Goal: Communication & Community: Ask a question

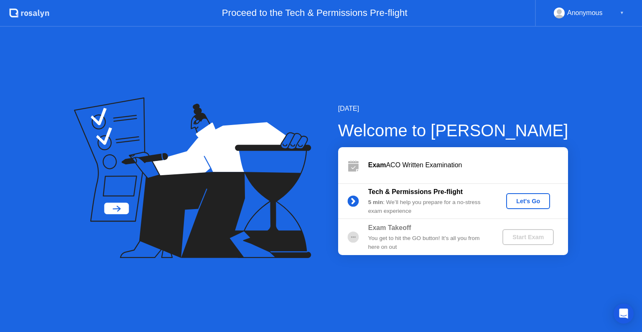
click at [532, 203] on div "Let's Go" at bounding box center [527, 201] width 37 height 7
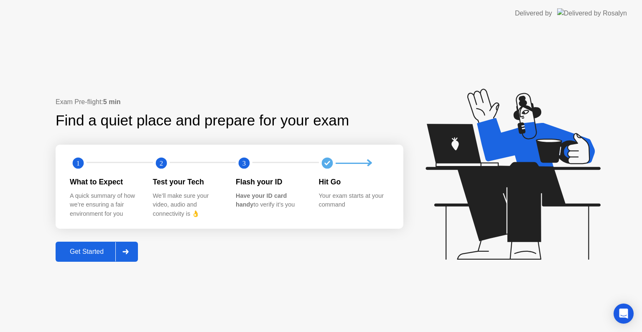
click at [71, 259] on button "Get Started" at bounding box center [97, 251] width 82 height 20
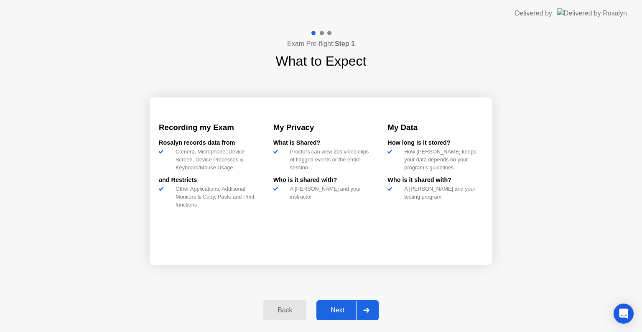
click at [340, 311] on div "Next" at bounding box center [337, 310] width 37 height 8
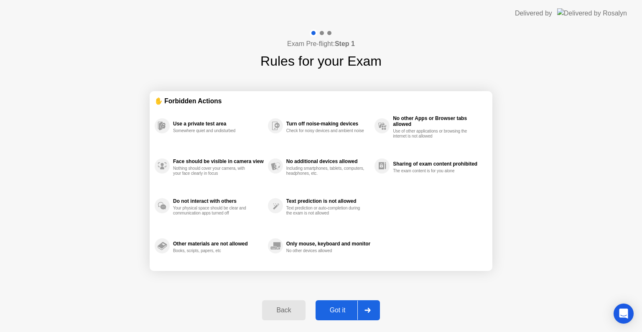
click at [340, 311] on div "Got it" at bounding box center [337, 310] width 39 height 8
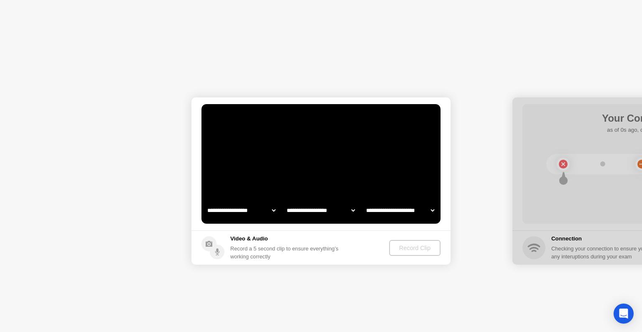
select select "**********"
select select "*******"
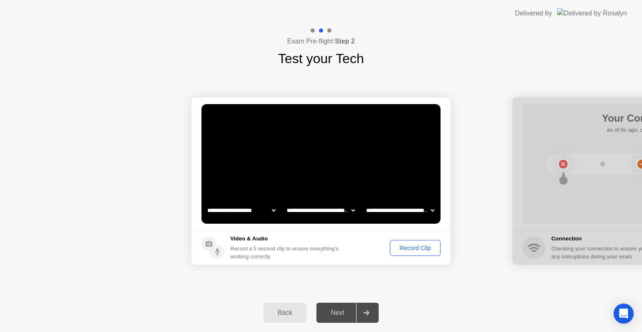
click at [418, 252] on button "Record Clip" at bounding box center [415, 248] width 51 height 16
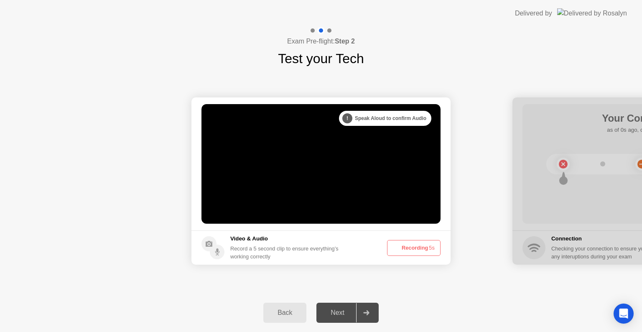
click at [418, 252] on button "Recording 5s" at bounding box center [413, 248] width 53 height 16
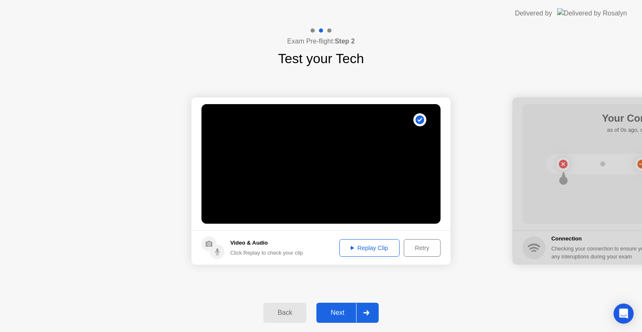
click at [366, 247] on div "Replay Clip" at bounding box center [369, 247] width 54 height 7
click at [422, 248] on div "Retry" at bounding box center [421, 247] width 31 height 7
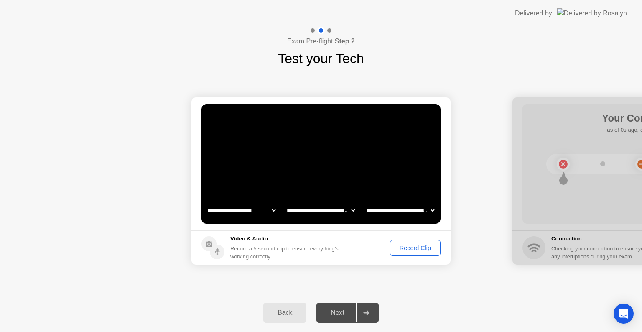
click at [351, 211] on select "**********" at bounding box center [320, 210] width 71 height 17
select select "**********"
click at [285, 202] on select "**********" at bounding box center [320, 210] width 71 height 17
click at [414, 250] on div "Record Clip" at bounding box center [415, 247] width 45 height 7
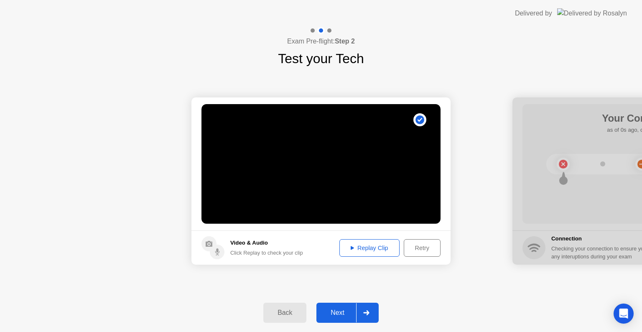
click at [355, 251] on div "Replay Clip" at bounding box center [369, 247] width 54 height 7
click at [421, 246] on div "Retry" at bounding box center [421, 247] width 31 height 7
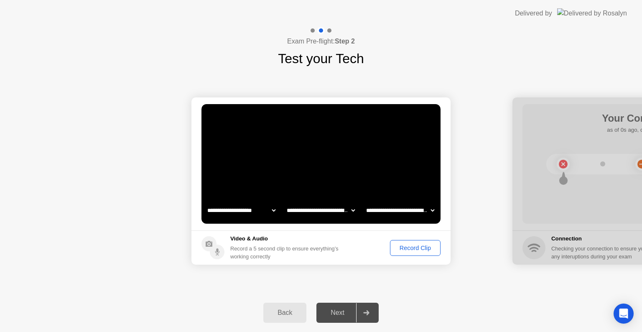
click at [339, 215] on select "**********" at bounding box center [320, 210] width 71 height 17
click at [334, 250] on div "Record a 5 second clip to ensure everything’s working correctly" at bounding box center [286, 252] width 112 height 16
click at [421, 247] on div "Record Clip" at bounding box center [415, 247] width 45 height 7
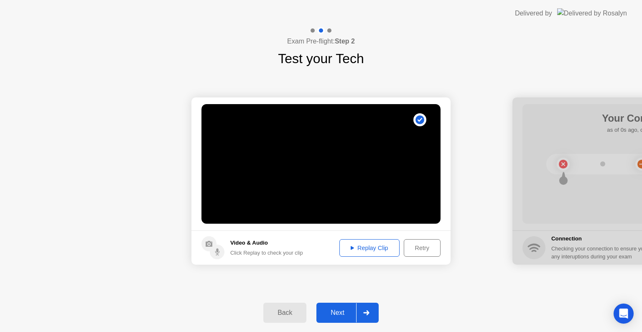
click at [355, 248] on div "Replay Clip" at bounding box center [369, 247] width 54 height 7
click at [365, 314] on icon at bounding box center [366, 312] width 6 height 5
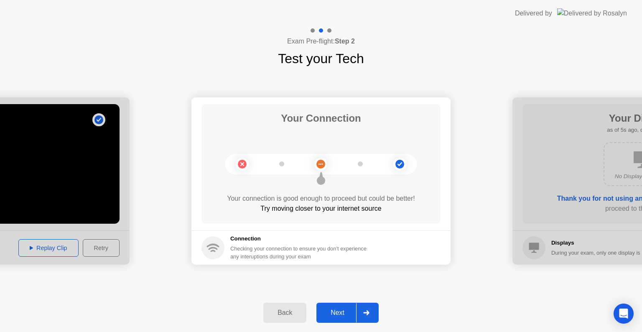
click at [350, 306] on button "Next" at bounding box center [347, 312] width 62 height 20
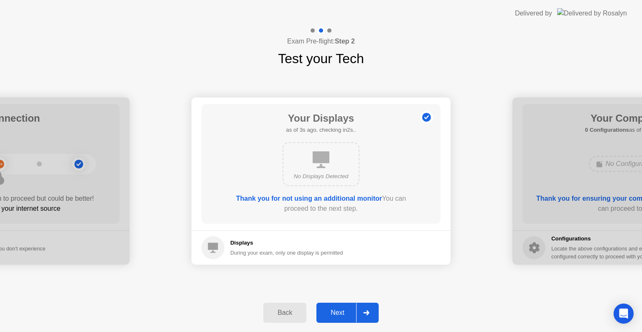
click at [350, 314] on div "Next" at bounding box center [337, 313] width 37 height 8
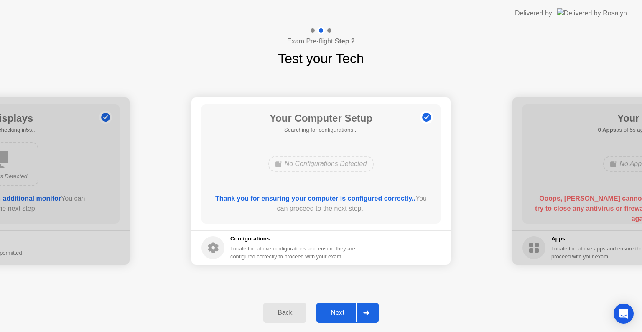
click at [357, 314] on div at bounding box center [366, 312] width 20 height 19
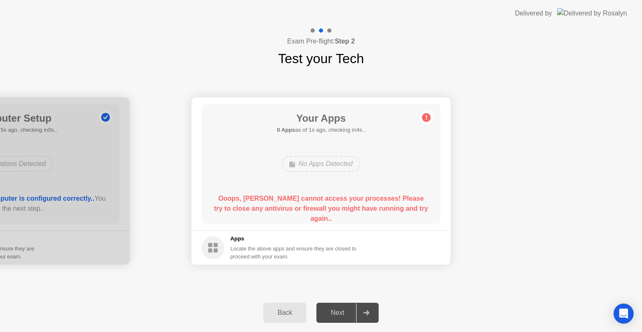
click at [588, 64] on div "Exam Pre-flight: Step 2 Test your Tech" at bounding box center [321, 48] width 642 height 42
click at [426, 118] on circle at bounding box center [426, 117] width 9 height 9
click at [294, 319] on button "Back" at bounding box center [284, 312] width 43 height 20
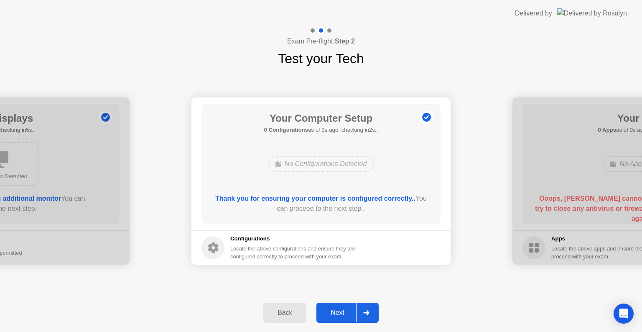
click at [349, 309] on div "Next" at bounding box center [337, 313] width 37 height 8
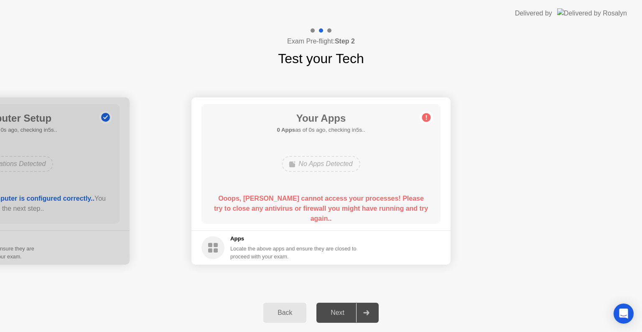
click at [326, 163] on div "No Apps Detected" at bounding box center [321, 164] width 78 height 16
click at [429, 117] on circle at bounding box center [426, 117] width 9 height 9
click at [625, 312] on icon "Open Intercom Messenger" at bounding box center [623, 313] width 10 height 11
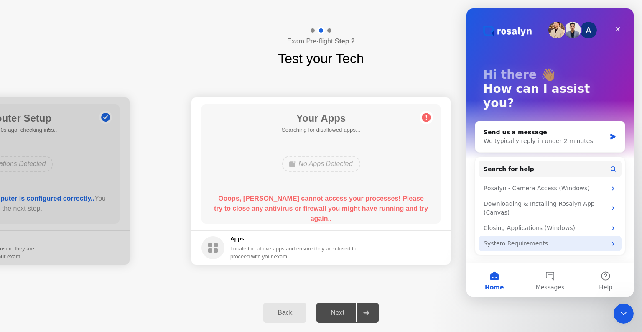
click at [616, 240] on icon "Intercom messenger" at bounding box center [612, 243] width 7 height 7
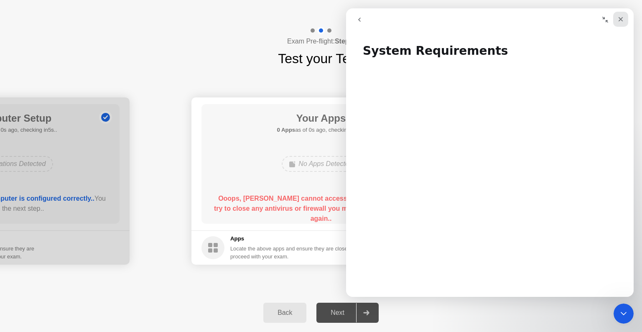
click at [615, 18] on div "Close" at bounding box center [620, 19] width 15 height 15
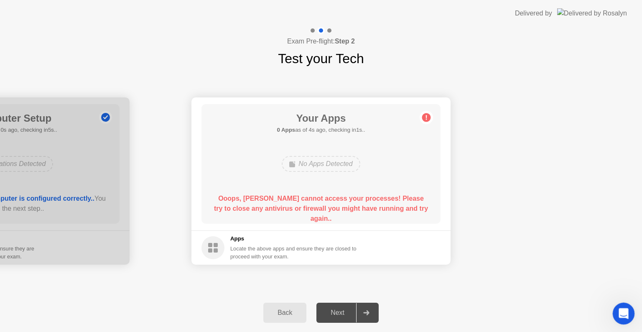
click at [620, 312] on icon "Open Intercom Messenger" at bounding box center [622, 312] width 14 height 14
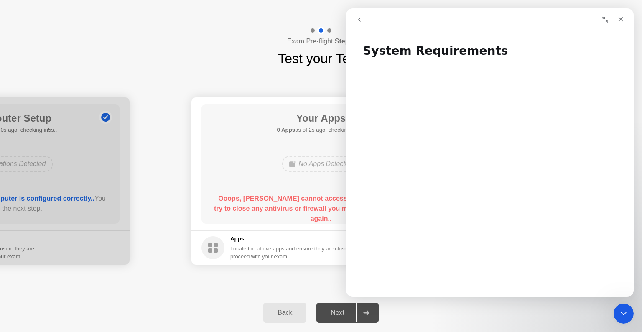
click at [358, 22] on icon "go back" at bounding box center [359, 19] width 7 height 7
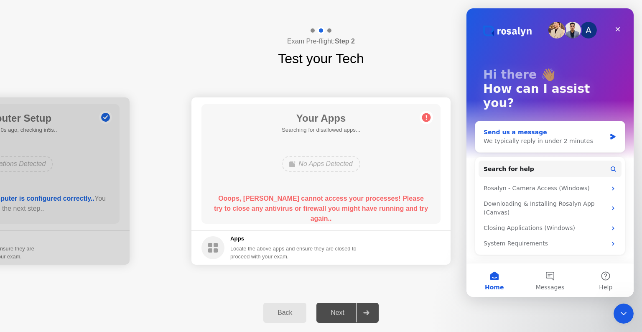
click at [503, 137] on div "We typically reply in under 2 minutes" at bounding box center [544, 141] width 122 height 9
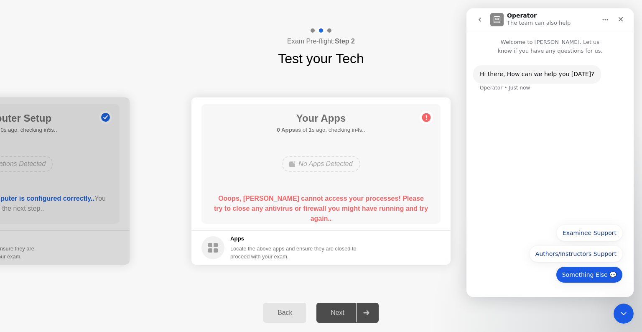
click at [591, 270] on button "Something Else 💬" at bounding box center [589, 274] width 67 height 17
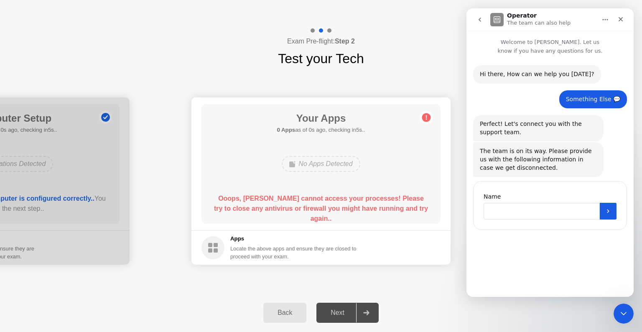
click at [555, 216] on input "Name" at bounding box center [541, 211] width 116 height 17
type input "*"
type input "**********"
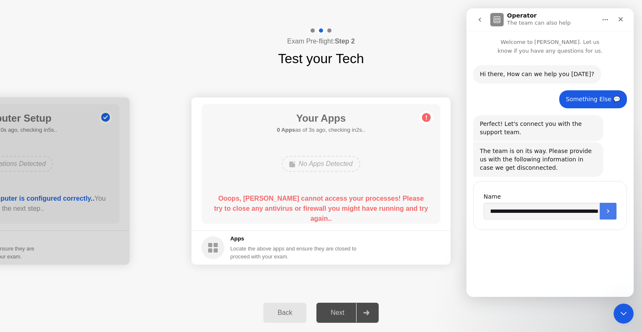
scroll to position [0, 0]
click at [607, 216] on button "Submit" at bounding box center [607, 211] width 17 height 17
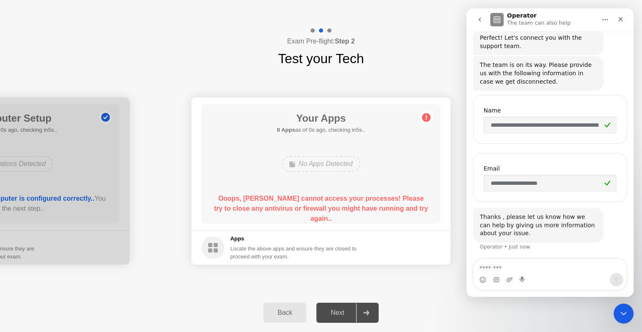
scroll to position [87, 0]
type textarea "*"
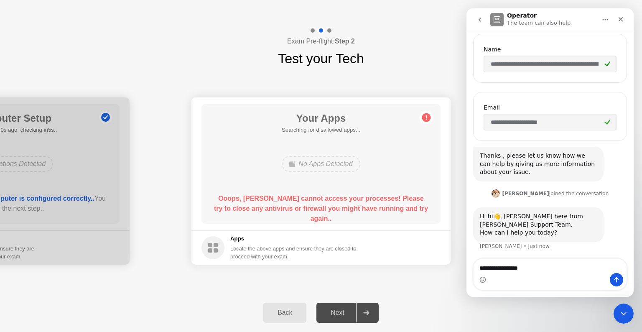
scroll to position [147, 0]
type textarea "*"
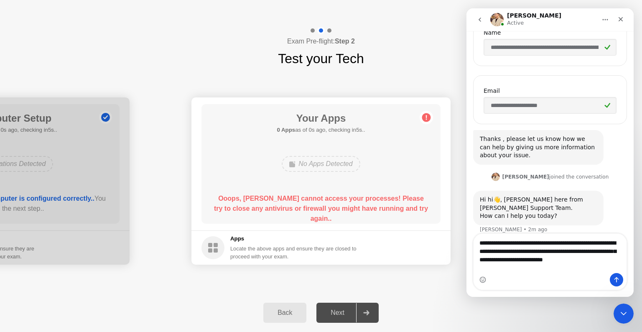
scroll to position [172, 0]
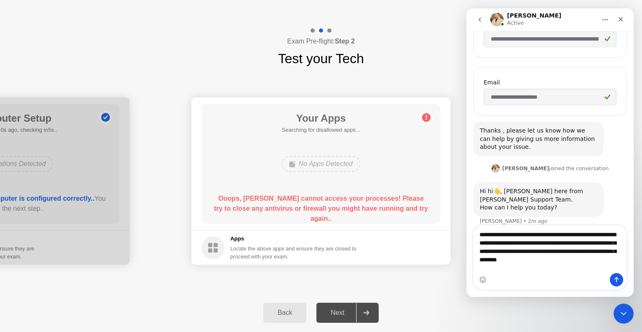
type textarea "**********"
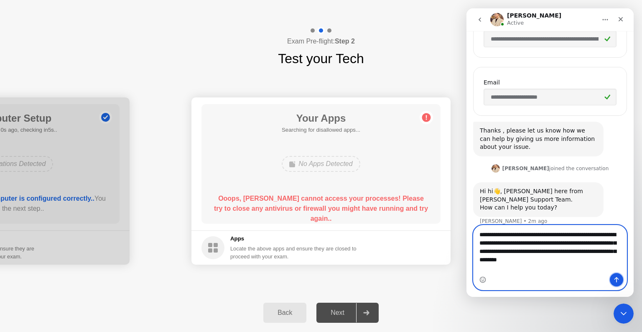
click at [611, 280] on button "Send a message…" at bounding box center [615, 279] width 13 height 13
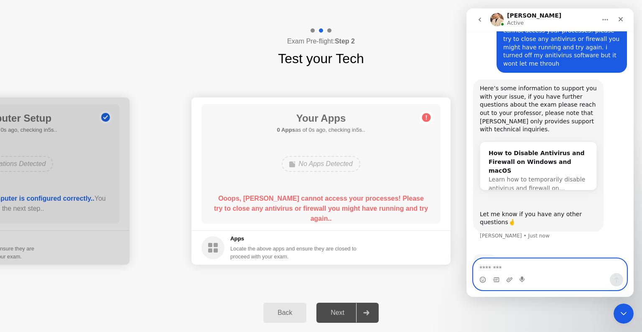
scroll to position [388, 0]
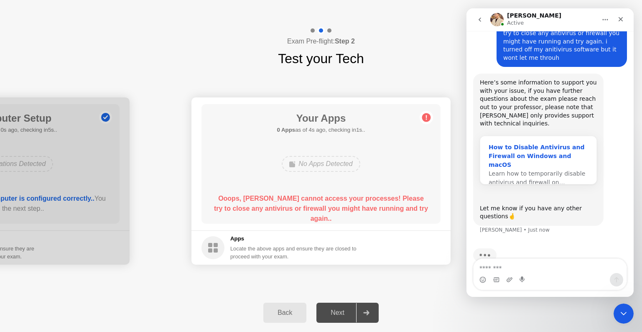
click at [535, 143] on div "How to Disable Antivirus and Firewall on Windows and macOS" at bounding box center [537, 156] width 99 height 26
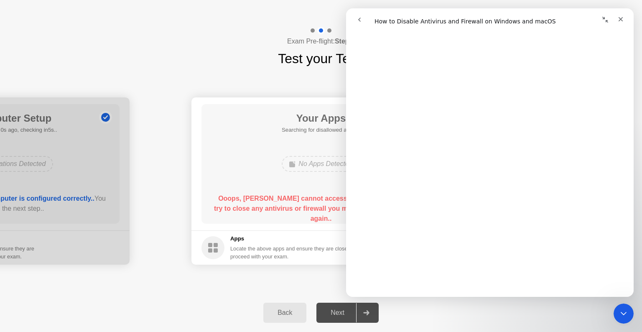
scroll to position [322, 0]
click at [356, 19] on icon "go back" at bounding box center [359, 19] width 7 height 7
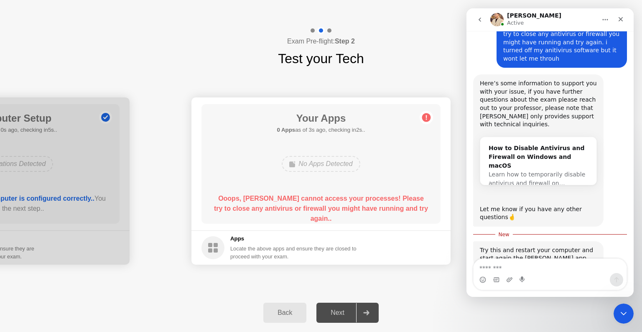
scroll to position [396, 0]
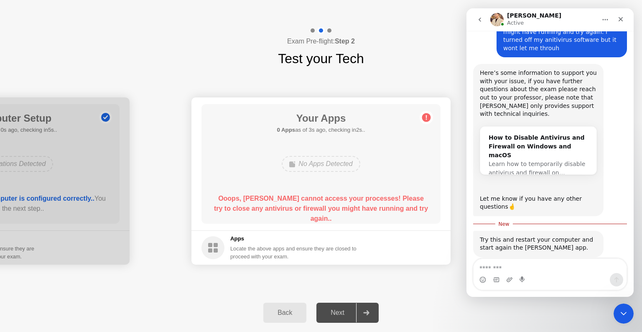
click at [495, 264] on textarea "Message…" at bounding box center [549, 266] width 153 height 14
type textarea "**********"
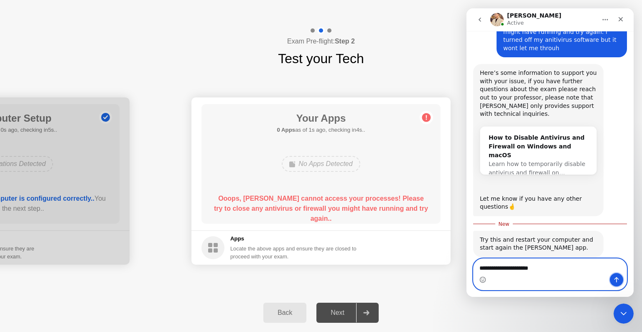
click at [614, 277] on icon "Send a message…" at bounding box center [616, 279] width 7 height 7
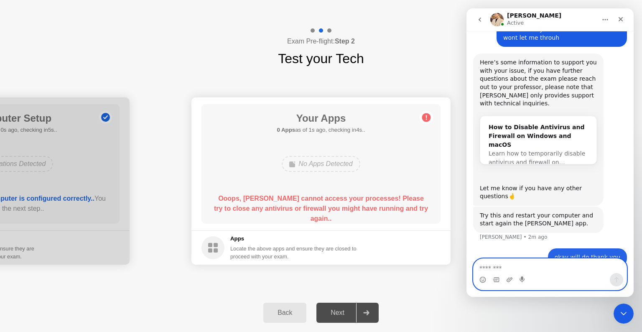
scroll to position [408, 0]
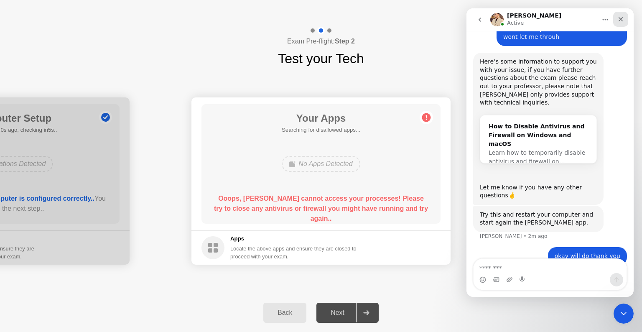
click at [624, 20] on div "Close" at bounding box center [620, 19] width 15 height 15
